Goal: Task Accomplishment & Management: Manage account settings

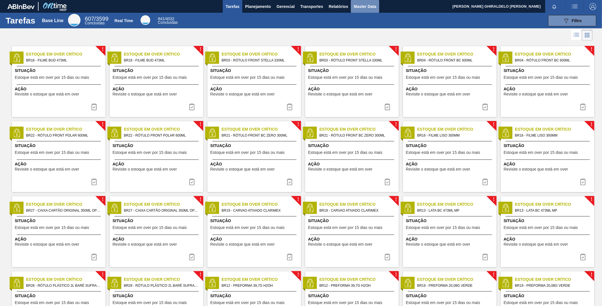
click at [358, 4] on span "Master Data" at bounding box center [365, 6] width 22 height 7
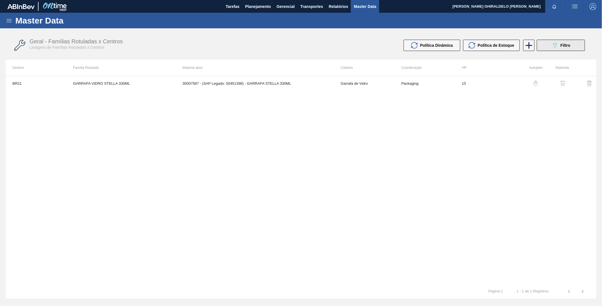
click at [556, 49] on button "089F7B8B-B2A5-4AFE-B5C0-19BA573D28AC Filtro" at bounding box center [561, 45] width 48 height 11
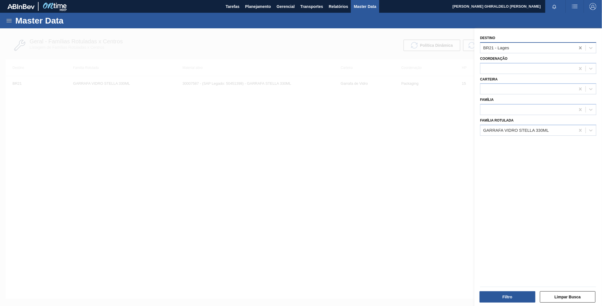
click at [578, 47] on icon at bounding box center [581, 48] width 6 height 6
type input "br04"
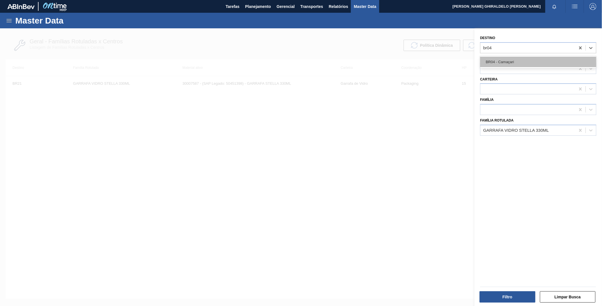
click at [526, 64] on div "BR04 - Camaçari" at bounding box center [538, 62] width 116 height 10
click at [580, 130] on icon at bounding box center [581, 131] width 6 height 6
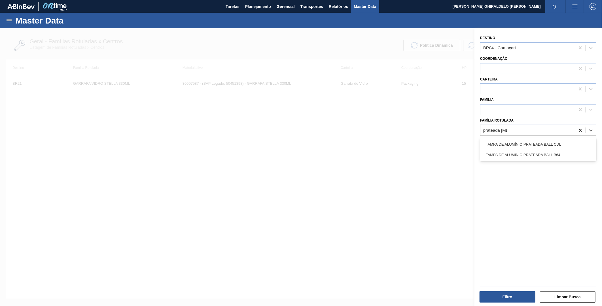
type Rotulada "prateada ball"
click at [557, 141] on div "TAMPA DE ALUMÍNIO PRATEADA BALL CDL" at bounding box center [538, 144] width 116 height 10
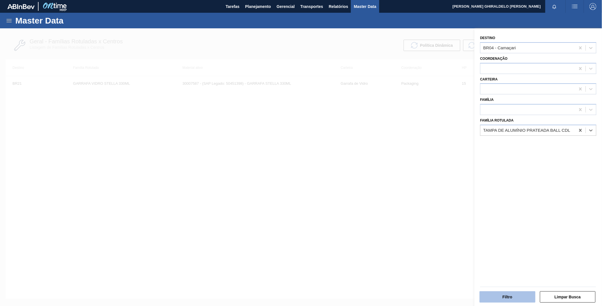
click at [519, 292] on button "Filtro" at bounding box center [508, 296] width 56 height 11
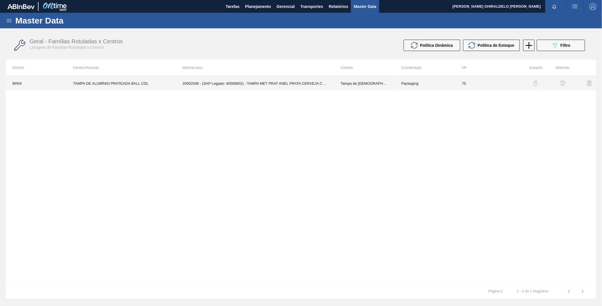
click at [243, 81] on td "20002048 - (SAP Legado: 40008802) - TAMPA MET PRAT ANEL PRATA CERVEJA CX600" at bounding box center [255, 83] width 158 height 14
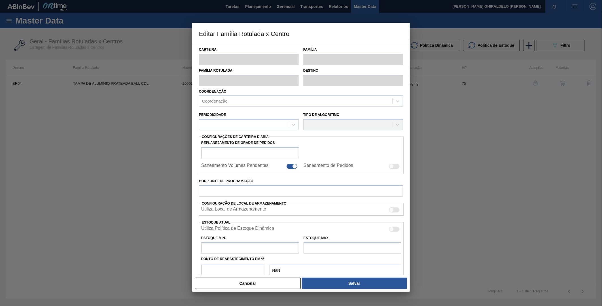
type input "Tampa de [DEMOGRAPHIC_DATA]"
type input "Tampa de Alumínio"
type input "TAMPA DE ALUMÍNIO PRATEADA BALL CDL"
type input "BR04 - Camaçari"
type input "75"
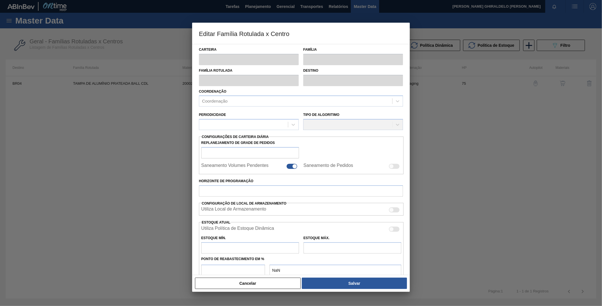
type input "0"
type input "100"
type input "0,000"
checkbox input "true"
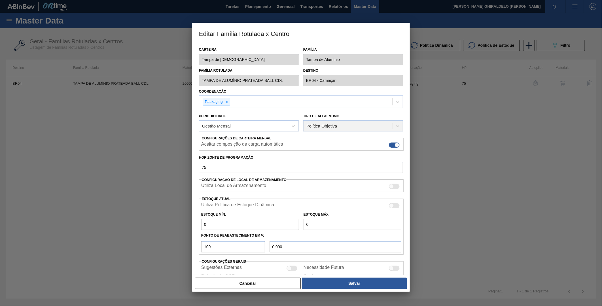
scroll to position [29, 0]
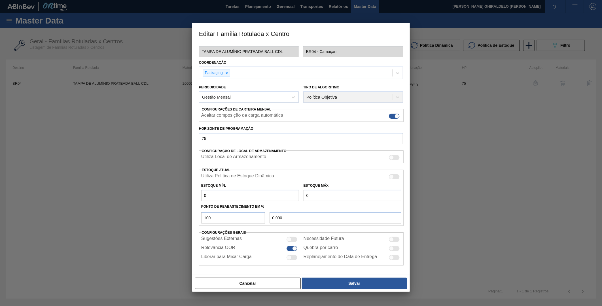
click at [243, 195] on input "0" at bounding box center [250, 195] width 98 height 11
type input "6"
type input "6,000"
type input "61"
type input "61,000"
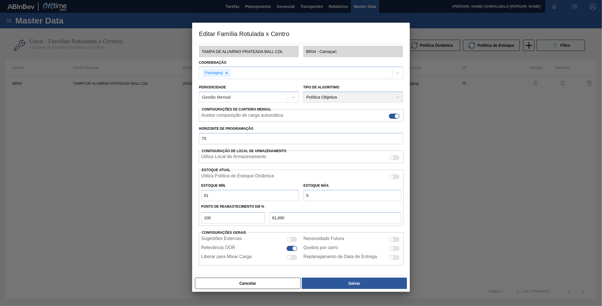
type input "612"
type input "612,000"
type input "6.127"
type input "6.127,000"
type input "6.127"
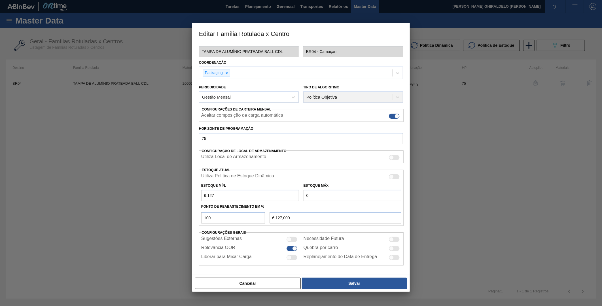
click at [315, 192] on input "0" at bounding box center [353, 195] width 98 height 11
type input "1"
type input "1,000"
type input "18"
type input "18,000"
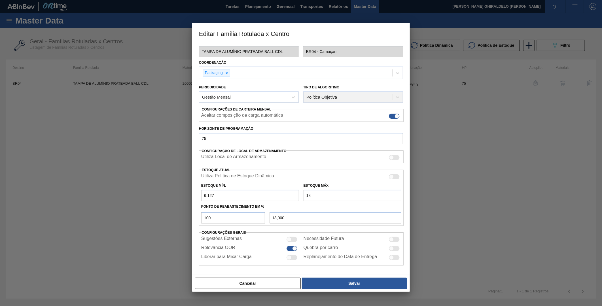
type input "183"
type input "183,000"
type input "1.838"
type input "1.838,000"
type input "18.382"
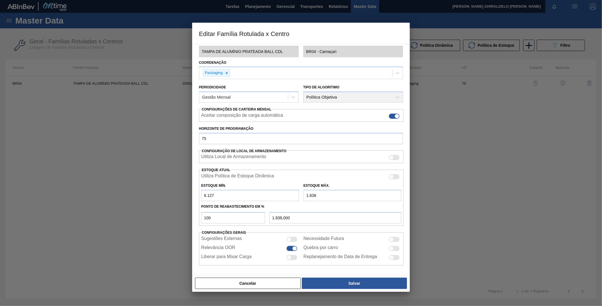
type input "18.382,000"
type input "18.382"
click at [239, 219] on input "100" at bounding box center [233, 217] width 64 height 11
type input "10"
type input "7.352,500"
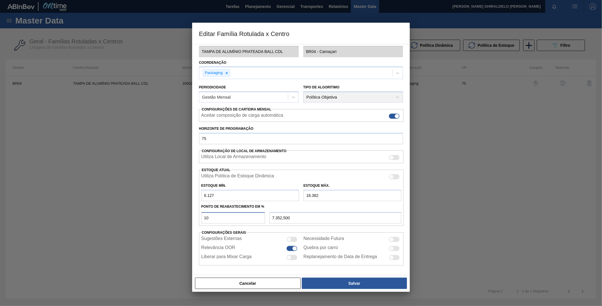
type input "1"
type input "6.249,550"
type input "6.127,000"
type input "6"
type input "6.862,300"
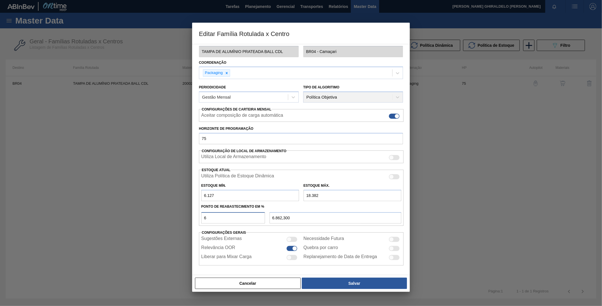
type input "60"
type input "13.480,000"
type input "6"
type input "6.862,300"
type input "6.127,000"
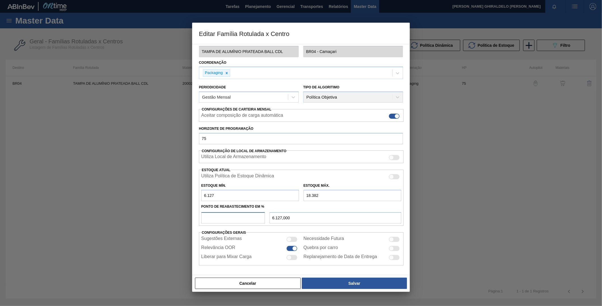
type input "5"
type input "6.739,750"
type input "50"
type input "12.254,500"
type input "50"
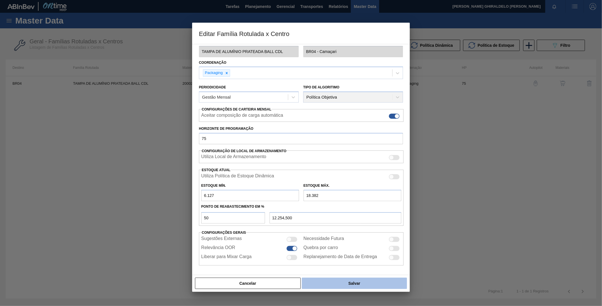
click at [341, 280] on button "Salvar" at bounding box center [354, 283] width 105 height 11
